Goal: Task Accomplishment & Management: Complete application form

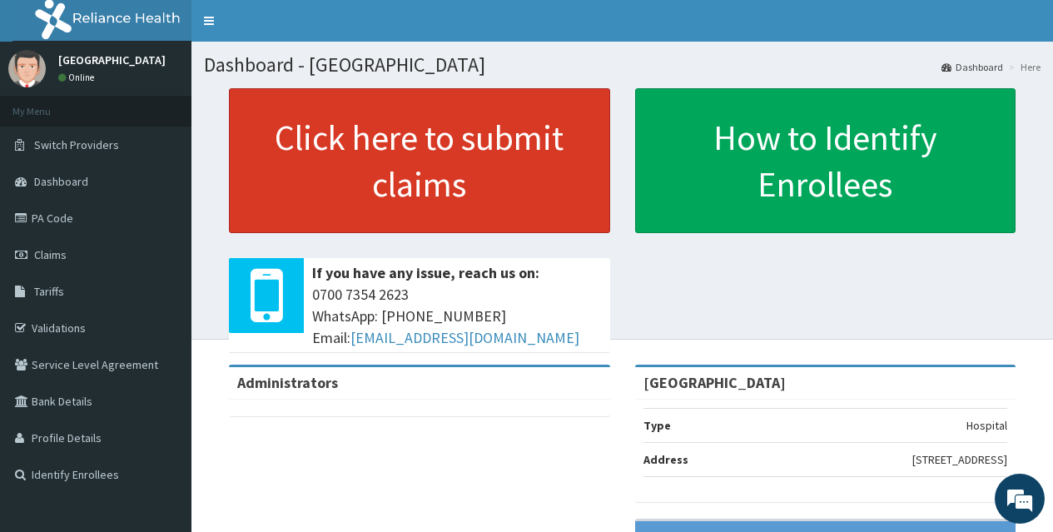
click at [400, 151] on link "Click here to submit claims" at bounding box center [419, 160] width 381 height 145
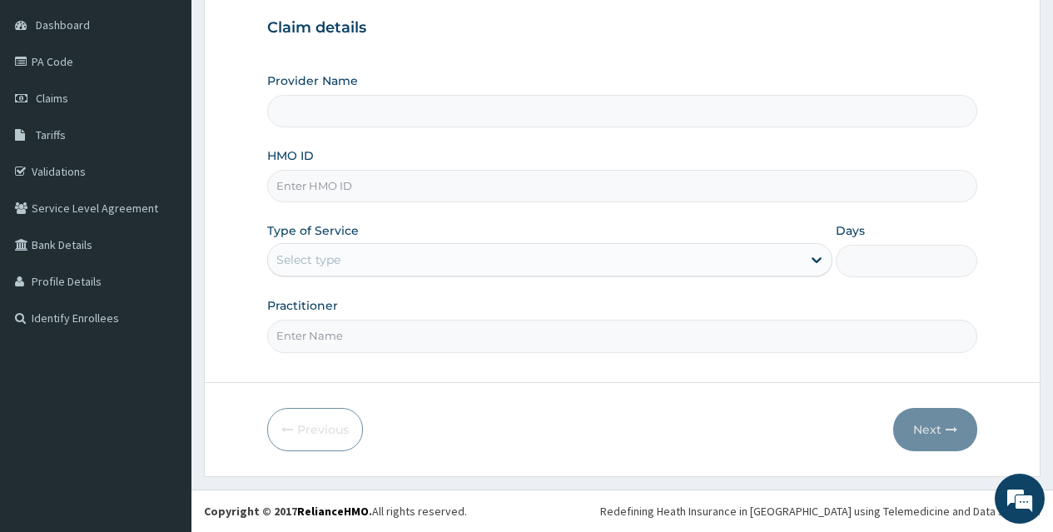
click at [564, 141] on div "Provider Name HMO ID Type of Service Select type Days Practitioner" at bounding box center [622, 212] width 710 height 280
